Goal: Transaction & Acquisition: Obtain resource

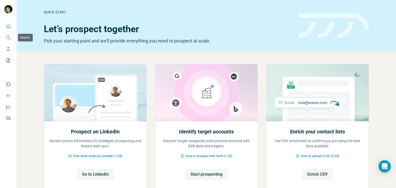
click at [8, 35] on icon "Search" at bounding box center [8, 37] width 5 height 5
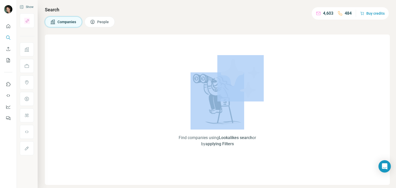
drag, startPoint x: 62, startPoint y: 62, endPoint x: 55, endPoint y: 90, distance: 29.2
click at [55, 90] on div "Find companies using Lookalikes search or by applying Filters" at bounding box center [217, 110] width 345 height 151
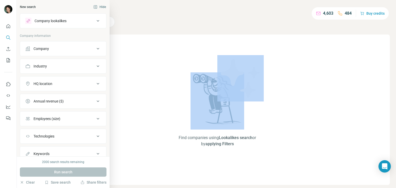
click at [56, 81] on div "HQ location" at bounding box center [60, 83] width 70 height 5
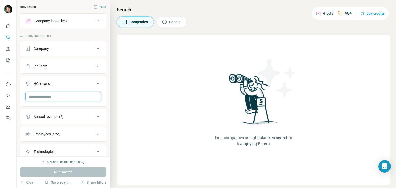
click at [47, 97] on input "text" at bounding box center [63, 96] width 76 height 9
type input "*"
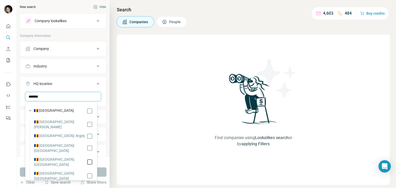
type input "*******"
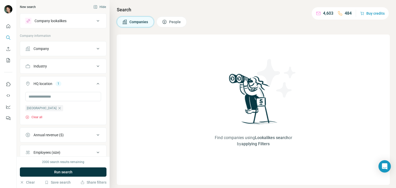
click at [78, 70] on button "Industry" at bounding box center [63, 66] width 86 height 12
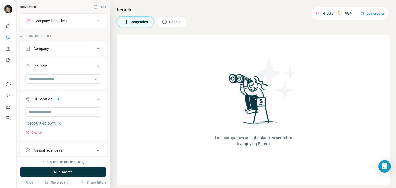
click at [81, 23] on div "Company lookalikes" at bounding box center [60, 21] width 70 height 6
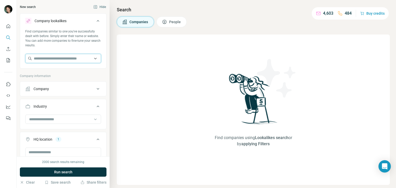
click at [49, 57] on input "text" at bounding box center [63, 58] width 76 height 9
paste input "**********"
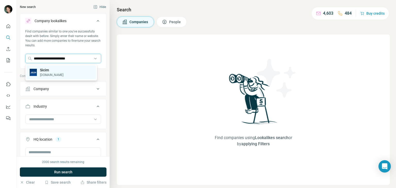
type input "**********"
click at [48, 72] on p "Sicim" at bounding box center [51, 70] width 23 height 5
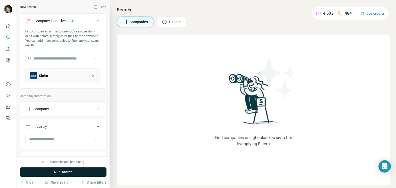
click at [66, 171] on span "Run search" at bounding box center [63, 172] width 18 height 5
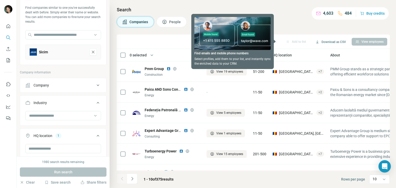
scroll to position [39, 0]
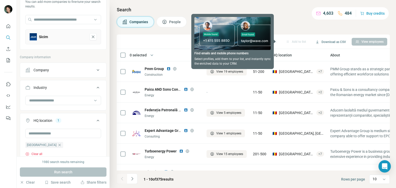
click at [222, 183] on footer "1 - 10 of 375 results Rows per page 10" at bounding box center [253, 180] width 273 height 18
click at [290, 19] on div "Companies People" at bounding box center [253, 22] width 273 height 11
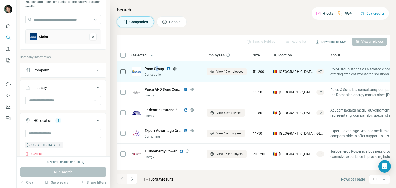
drag, startPoint x: 170, startPoint y: 69, endPoint x: 158, endPoint y: 69, distance: 11.9
click at [158, 69] on span "Pmm Group" at bounding box center [154, 68] width 19 height 5
click at [169, 69] on img at bounding box center [169, 69] width 4 height 4
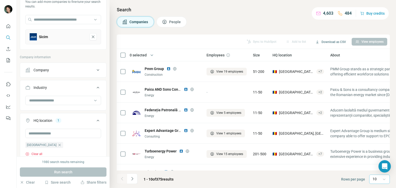
click at [385, 180] on icon at bounding box center [384, 179] width 5 height 5
click at [374, 139] on p "60" at bounding box center [376, 139] width 4 height 5
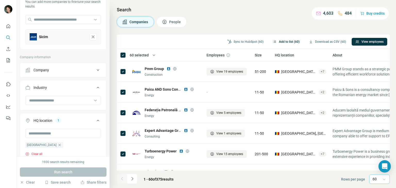
click at [283, 42] on button "Add to list (60)" at bounding box center [286, 42] width 34 height 8
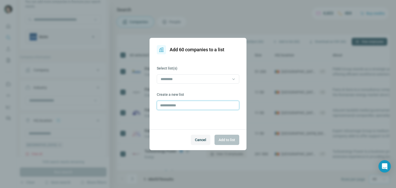
click at [186, 102] on input "text" at bounding box center [198, 105] width 83 height 9
drag, startPoint x: 178, startPoint y: 106, endPoint x: 169, endPoint y: 105, distance: 8.7
click at [169, 105] on input "*********" at bounding box center [198, 105] width 83 height 9
drag, startPoint x: 202, startPoint y: 106, endPoint x: 191, endPoint y: 103, distance: 11.4
click at [191, 103] on input "**********" at bounding box center [198, 105] width 83 height 9
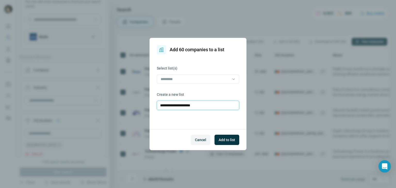
paste input "text"
click at [172, 106] on input "**********" at bounding box center [198, 105] width 83 height 9
type input "**********"
click at [227, 143] on button "Add to list" at bounding box center [227, 140] width 25 height 10
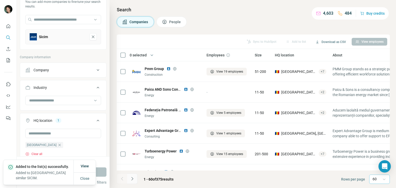
click at [134, 181] on icon "Navigate to next page" at bounding box center [132, 178] width 5 height 5
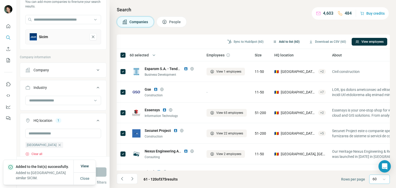
click at [285, 41] on button "Add to list (60)" at bounding box center [286, 42] width 34 height 8
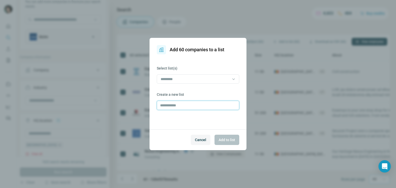
click at [196, 106] on input "text" at bounding box center [198, 105] width 83 height 9
click at [202, 79] on input at bounding box center [195, 79] width 70 height 6
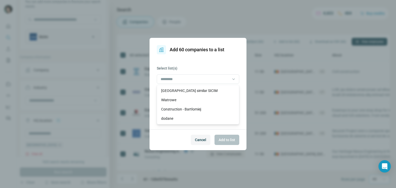
click at [198, 89] on p "[GEOGRAPHIC_DATA] similar SICIM" at bounding box center [189, 90] width 56 height 5
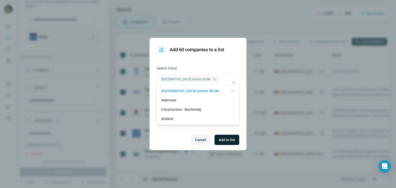
click at [227, 143] on button "Add to list" at bounding box center [227, 140] width 25 height 10
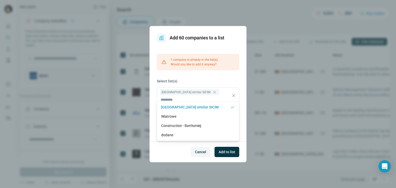
scroll to position [39, 0]
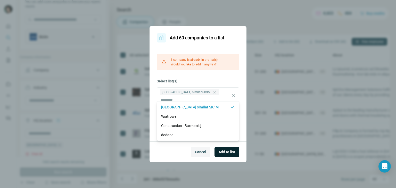
click at [226, 151] on span "Add to list" at bounding box center [227, 152] width 17 height 5
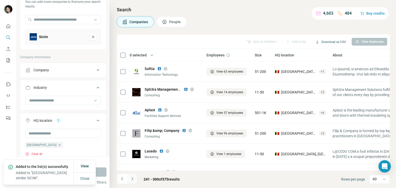
click at [131, 179] on icon "Navigate to next page" at bounding box center [132, 178] width 5 height 5
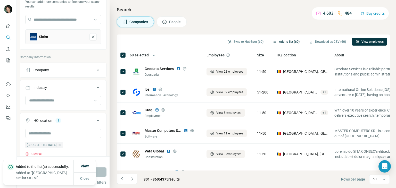
click at [287, 43] on button "Add to list (60)" at bounding box center [286, 42] width 34 height 8
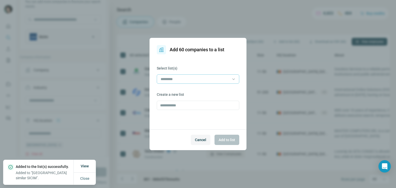
click at [218, 78] on input at bounding box center [195, 79] width 70 height 6
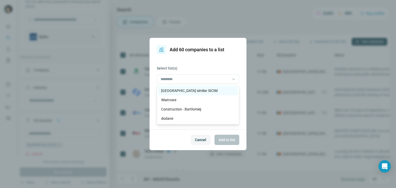
click at [191, 89] on p "[GEOGRAPHIC_DATA] similar SICIM" at bounding box center [189, 90] width 56 height 5
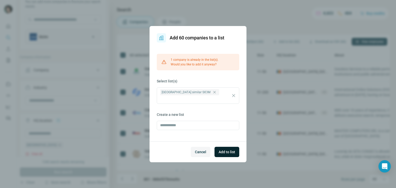
click at [228, 150] on span "Add to list" at bounding box center [227, 152] width 17 height 5
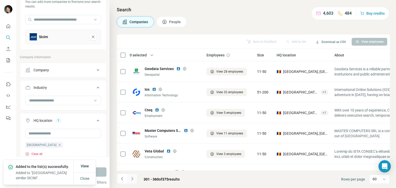
click at [132, 180] on icon "Navigate to next page" at bounding box center [132, 178] width 5 height 5
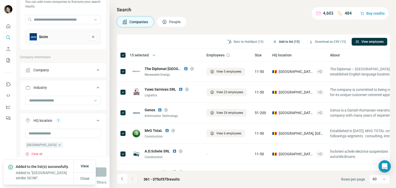
click at [278, 42] on button "Add to list (15)" at bounding box center [286, 42] width 34 height 8
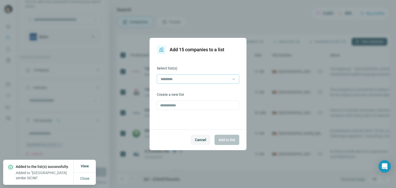
click at [207, 77] on input at bounding box center [195, 79] width 70 height 6
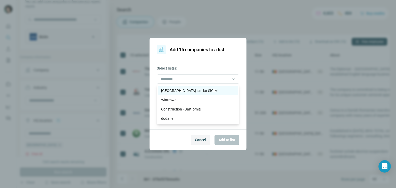
click at [190, 89] on p "[GEOGRAPHIC_DATA] similar SICIM" at bounding box center [189, 90] width 56 height 5
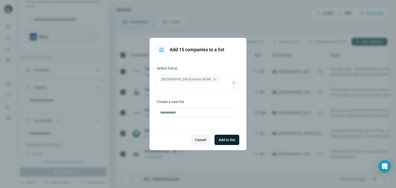
click at [224, 141] on span "Add to list" at bounding box center [227, 139] width 17 height 5
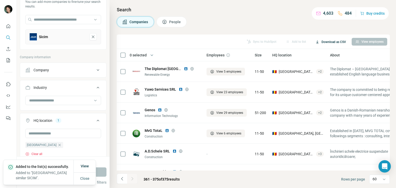
click at [323, 42] on button "Download as CSV" at bounding box center [331, 42] width 38 height 8
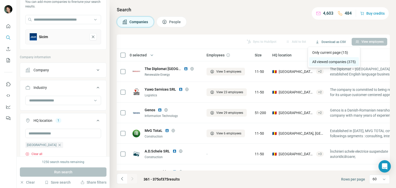
click at [326, 62] on div "All viewed companies (375)" at bounding box center [334, 61] width 50 height 9
click at [267, 16] on div "Search Companies People Sync to HubSpot Add to list Download as CSV View employ…" at bounding box center [253, 94] width 286 height 188
click at [334, 40] on button "Download as CSV" at bounding box center [331, 42] width 38 height 8
